Goal: Task Accomplishment & Management: Manage account settings

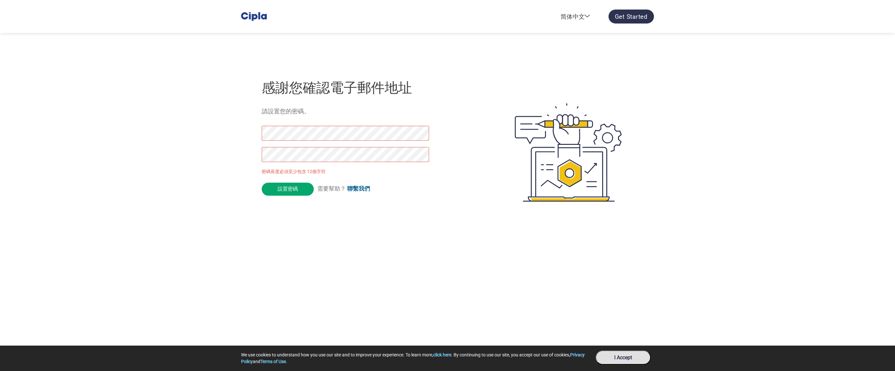
click at [253, 136] on div "感謝您確認電子郵件地址 請設置您的密碼。 密碼長度必須至少包含 12個字符 設置密碼 需要幫助？ 聯繫我們" at bounding box center [447, 152] width 413 height 168
click at [354, 143] on div at bounding box center [342, 147] width 160 height 43
click at [245, 132] on div "感謝您確認電子郵件地址 請設置您的密碼。 密碼長度必須至少包含 12個字符 設置密碼 需要幫助？ 聯繫我們" at bounding box center [447, 152] width 413 height 168
click at [318, 144] on div at bounding box center [342, 147] width 160 height 43
click at [300, 191] on input "設置密碼" at bounding box center [288, 189] width 52 height 13
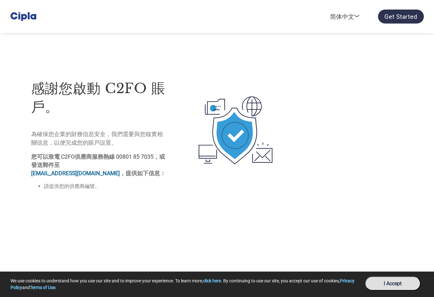
click at [227, 27] on div "English ([GEOGRAPHIC_DATA]) English ([GEOGRAPHIC_DATA]) English ([GEOGRAPHIC_DA…" at bounding box center [217, 16] width 422 height 33
